Goal: Information Seeking & Learning: Learn about a topic

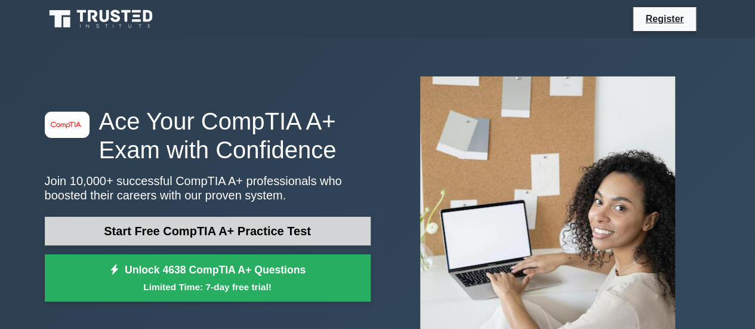
click at [269, 225] on link "Start Free CompTIA A+ Practice Test" at bounding box center [208, 231] width 326 height 29
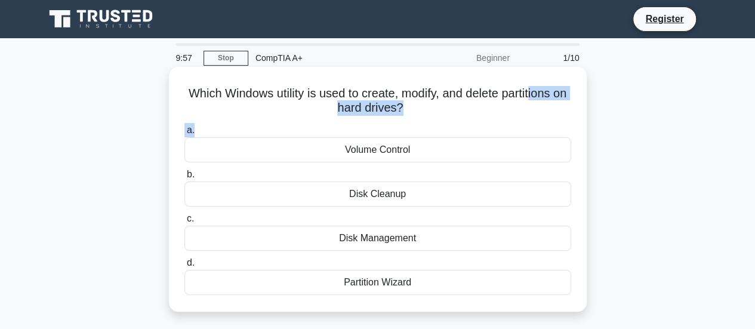
drag, startPoint x: 0, startPoint y: 0, endPoint x: 552, endPoint y: 82, distance: 557.8
click at [552, 82] on div "Which Windows utility is used to create, modify, and delete partitions on hard …" at bounding box center [378, 189] width 408 height 235
click at [479, 104] on h5 "Which Windows utility is used to create, modify, and delete partitions on hard …" at bounding box center [377, 101] width 389 height 30
drag, startPoint x: 361, startPoint y: 238, endPoint x: 352, endPoint y: 236, distance: 9.8
click at [352, 236] on div "Disk Management" at bounding box center [377, 237] width 387 height 25
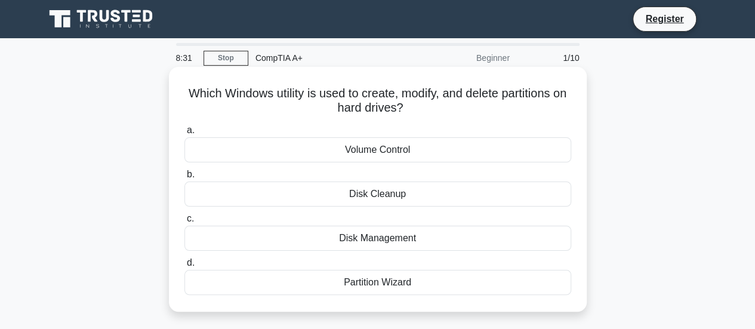
click at [184, 222] on input "c. Disk Management" at bounding box center [184, 219] width 0 height 8
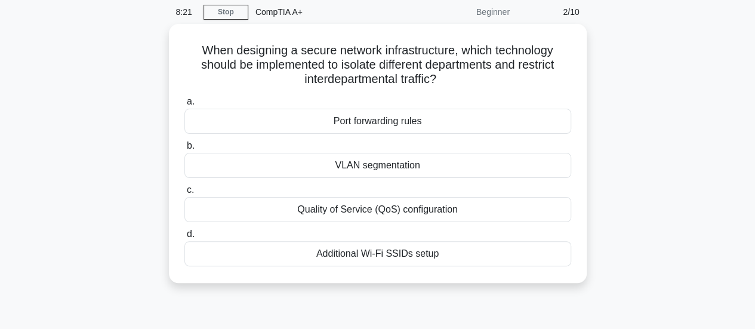
scroll to position [42, 0]
click at [357, 255] on div "Additional Wi-Fi SSIDs setup" at bounding box center [377, 254] width 387 height 25
click at [184, 239] on input "d. Additional Wi-Fi SSIDs setup" at bounding box center [184, 235] width 0 height 8
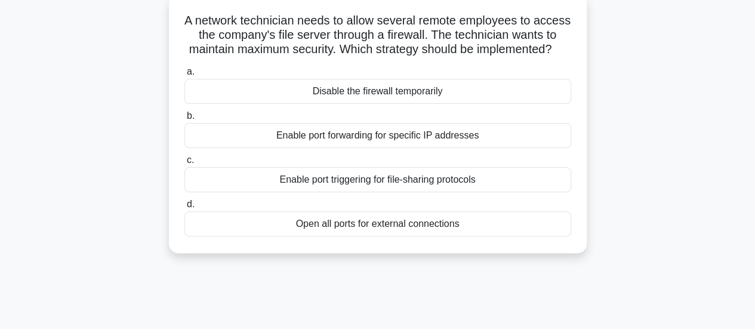
scroll to position [75, 0]
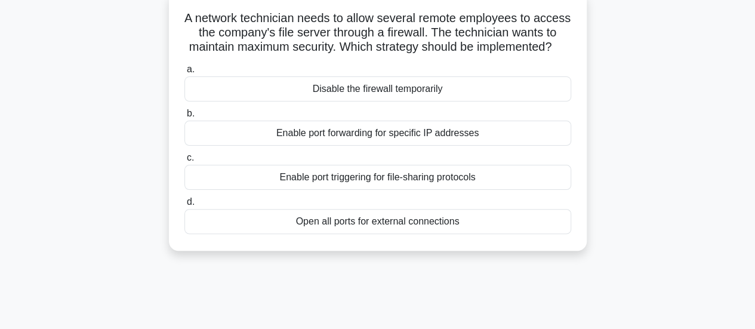
click at [324, 190] on div "Enable port triggering for file-sharing protocols" at bounding box center [377, 177] width 387 height 25
click at [184, 162] on input "c. Enable port triggering for file-sharing protocols" at bounding box center [184, 158] width 0 height 8
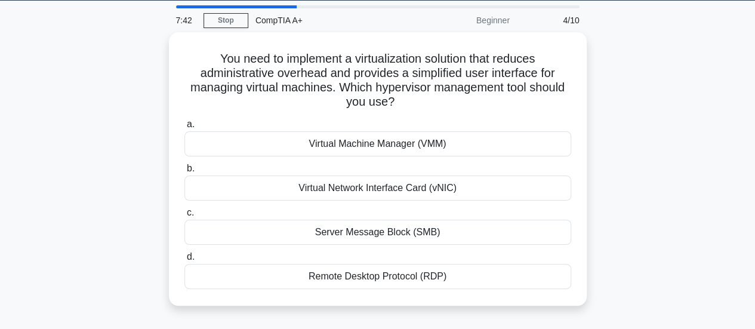
scroll to position [39, 0]
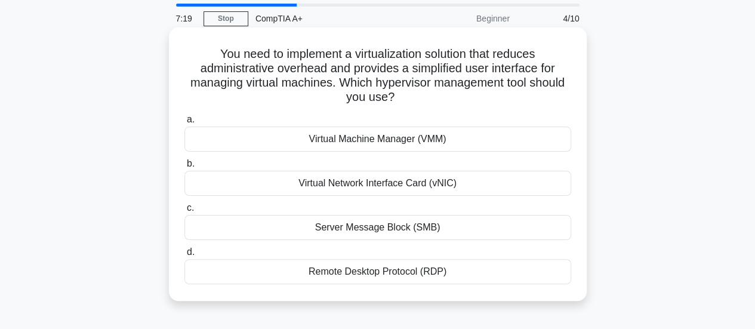
click at [377, 268] on div "Remote Desktop Protocol (RDP)" at bounding box center [377, 271] width 387 height 25
click at [184, 256] on input "d. Remote Desktop Protocol (RDP)" at bounding box center [184, 252] width 0 height 8
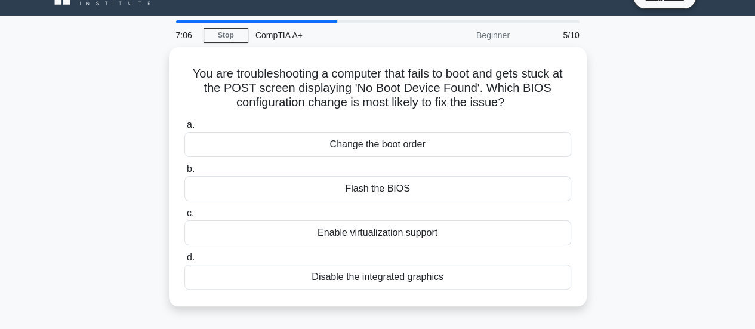
scroll to position [33, 0]
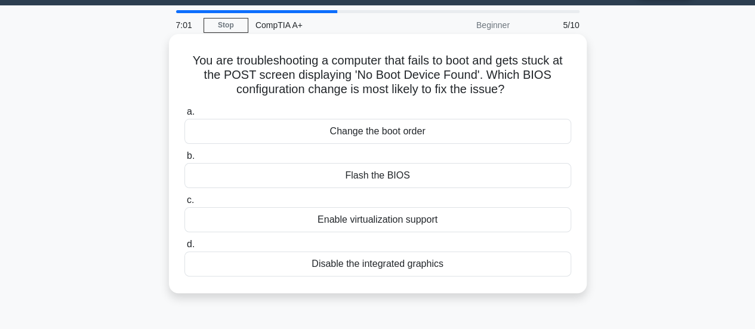
click at [382, 132] on div "Change the boot order" at bounding box center [377, 131] width 387 height 25
click at [184, 116] on input "a. Change the boot order" at bounding box center [184, 112] width 0 height 8
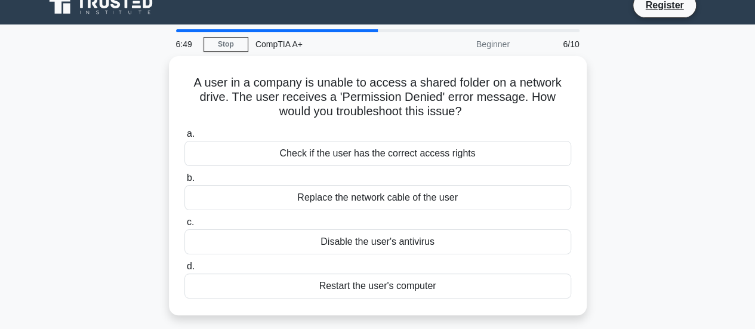
scroll to position [20, 0]
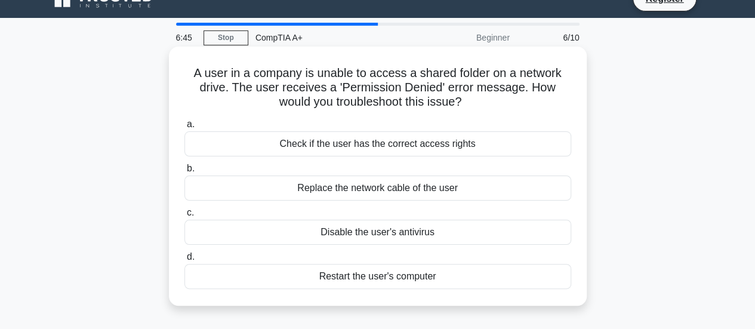
click at [441, 147] on div "Check if the user has the correct access rights" at bounding box center [377, 143] width 387 height 25
click at [184, 128] on input "a. Check if the user has the correct access rights" at bounding box center [184, 124] width 0 height 8
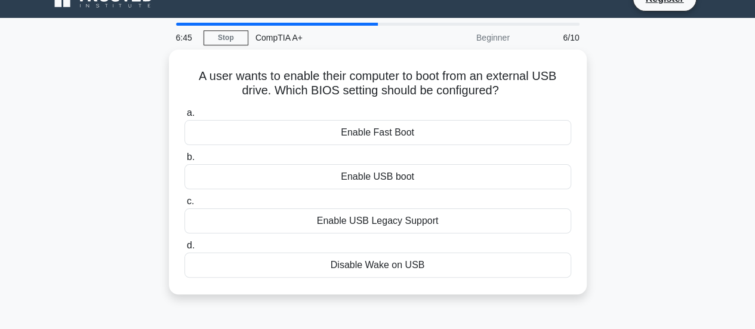
scroll to position [0, 0]
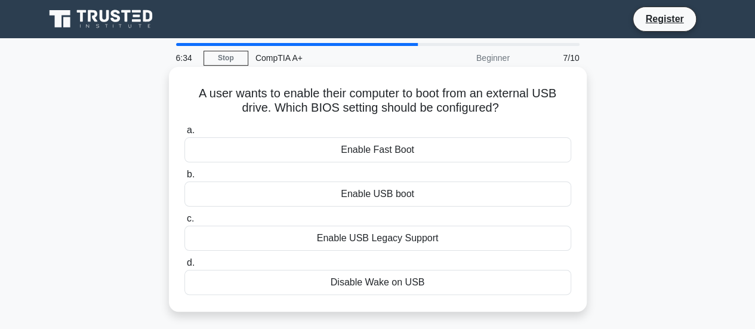
click at [369, 194] on div "Enable USB boot" at bounding box center [377, 193] width 387 height 25
click at [184, 178] on input "b. Enable USB boot" at bounding box center [184, 175] width 0 height 8
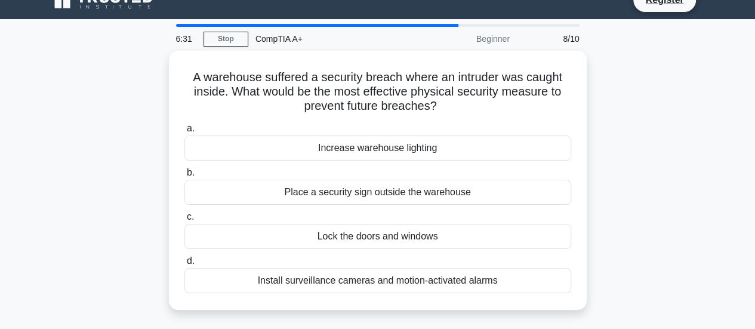
scroll to position [18, 0]
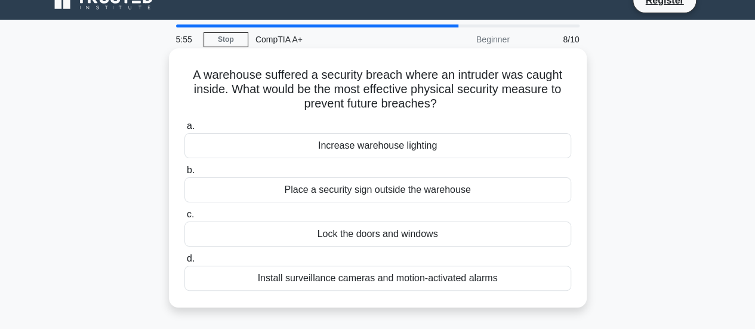
click at [330, 144] on div "Increase warehouse lighting" at bounding box center [377, 145] width 387 height 25
click at [184, 130] on input "a. Increase warehouse lighting" at bounding box center [184, 126] width 0 height 8
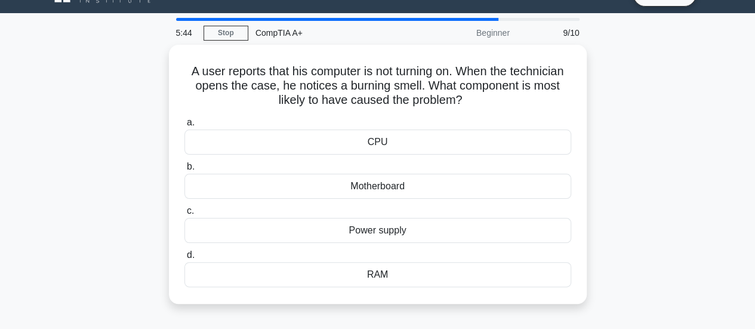
scroll to position [24, 0]
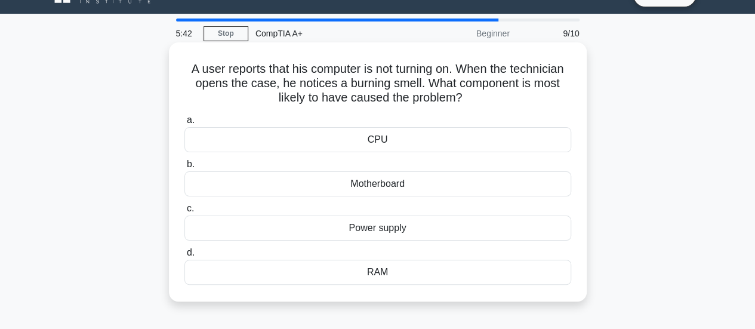
click at [368, 235] on div "Power supply" at bounding box center [377, 227] width 387 height 25
click at [184, 212] on input "c. Power supply" at bounding box center [184, 209] width 0 height 8
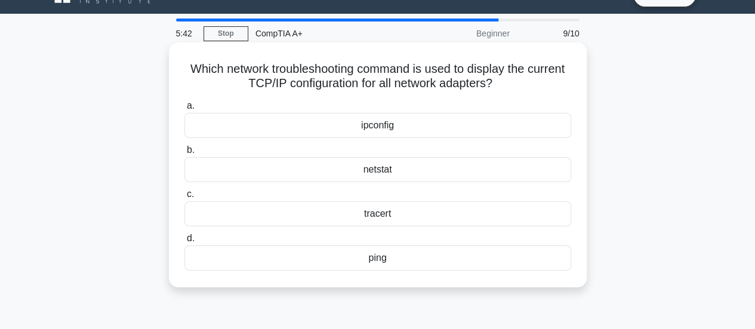
scroll to position [0, 0]
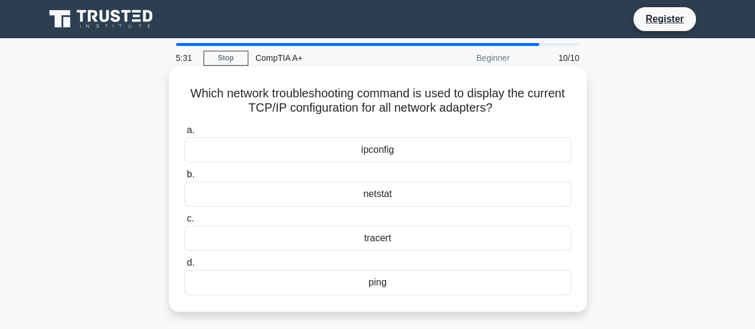
click at [397, 155] on div "ipconfig" at bounding box center [377, 149] width 387 height 25
click at [184, 134] on input "a. ipconfig" at bounding box center [184, 130] width 0 height 8
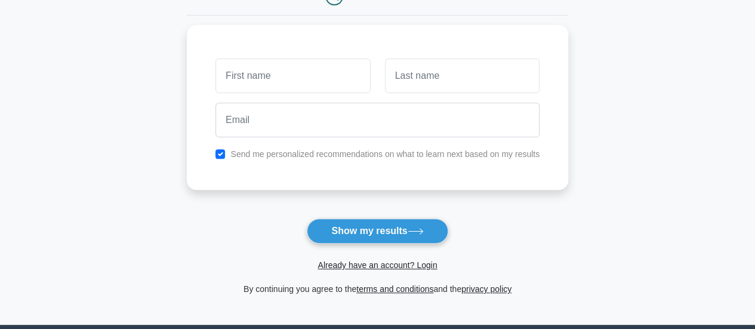
scroll to position [147, 0]
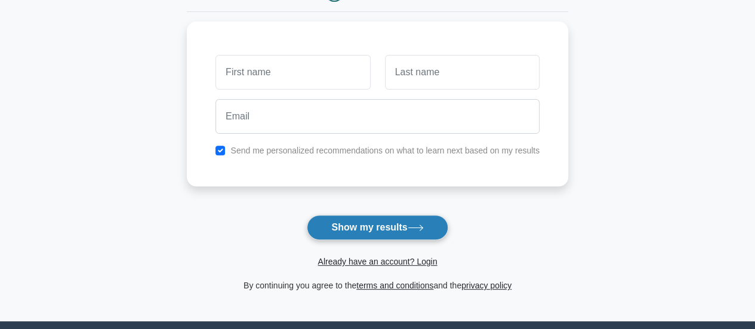
click at [409, 222] on button "Show my results" at bounding box center [377, 227] width 141 height 25
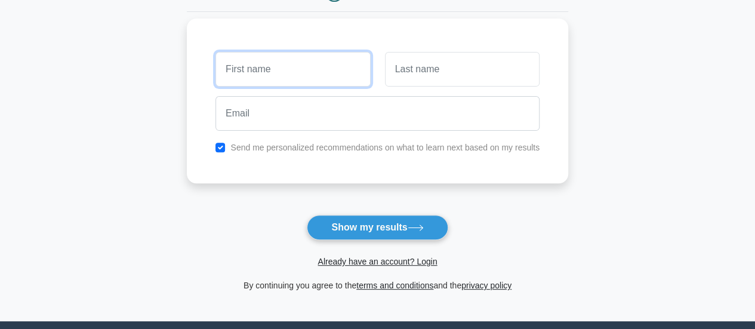
click at [308, 65] on input "text" at bounding box center [292, 69] width 154 height 35
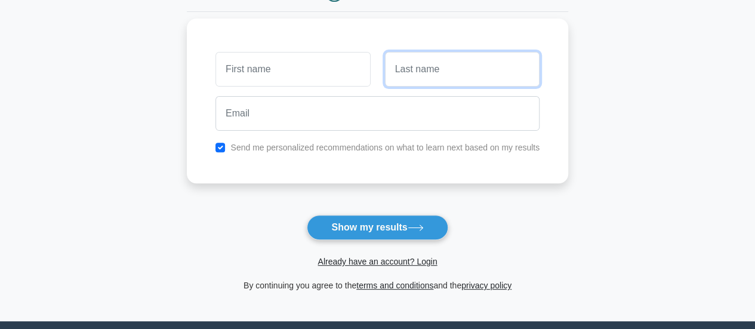
click at [410, 75] on input "text" at bounding box center [462, 69] width 154 height 35
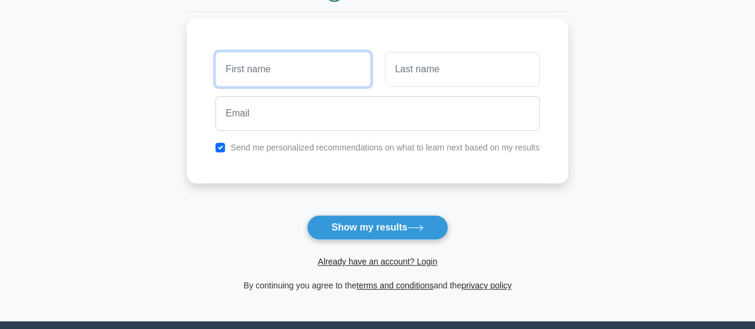
click at [305, 58] on input "text" at bounding box center [292, 69] width 154 height 35
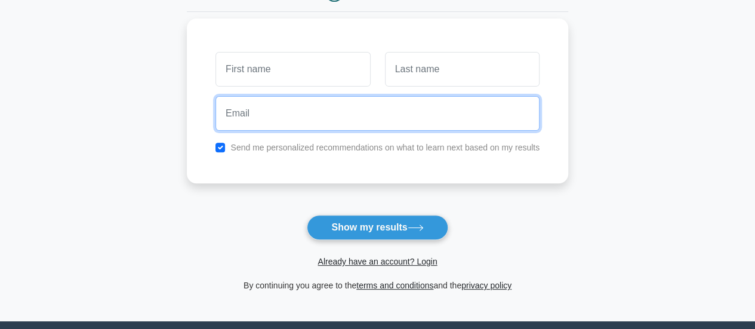
click at [314, 120] on input "email" at bounding box center [377, 113] width 324 height 35
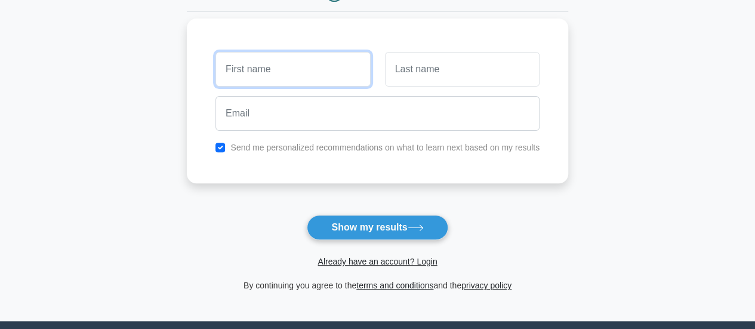
click at [276, 77] on input "text" at bounding box center [292, 69] width 154 height 35
click at [265, 61] on input "text" at bounding box center [292, 69] width 154 height 35
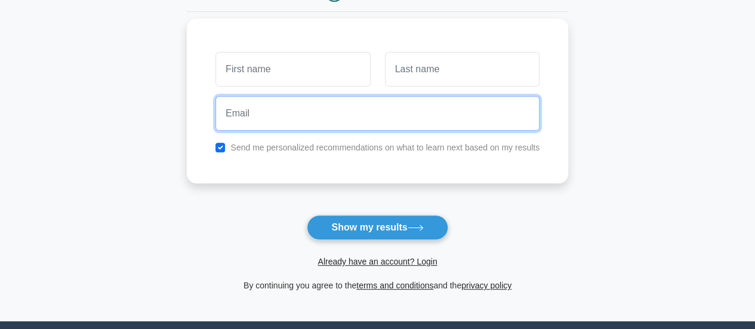
click at [288, 109] on input "email" at bounding box center [377, 113] width 324 height 35
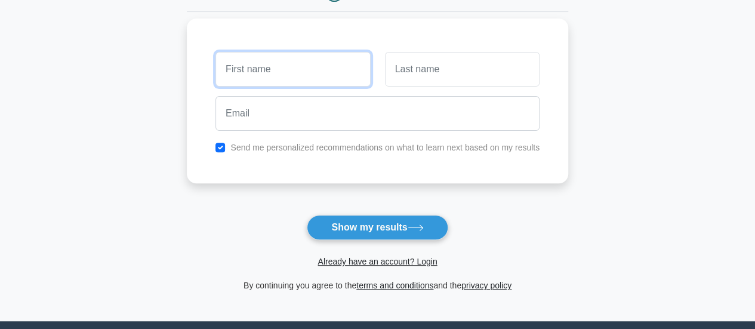
click at [288, 65] on input "text" at bounding box center [292, 69] width 154 height 35
click at [358, 152] on label "Send me personalized recommendations on what to learn next based on my results" at bounding box center [384, 148] width 309 height 10
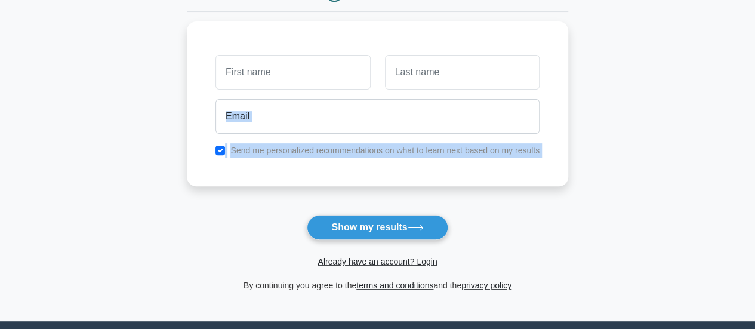
drag, startPoint x: 752, startPoint y: 197, endPoint x: 761, endPoint y: 103, distance: 94.7
click at [754, 103] on html "Register and the" at bounding box center [377, 152] width 755 height 599
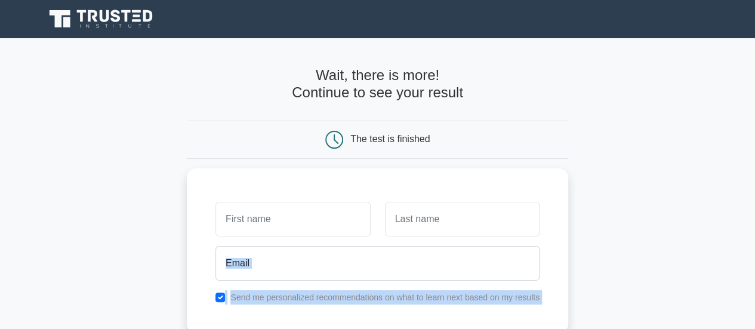
click at [81, 16] on icon at bounding box center [82, 16] width 10 height 12
